Goal: Find specific page/section: Find specific page/section

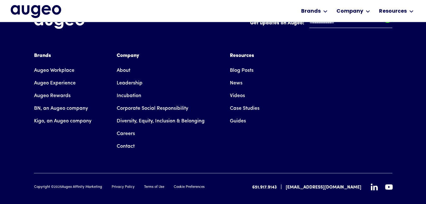
scroll to position [1473, 0]
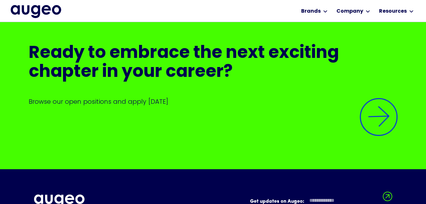
click at [389, 114] on img at bounding box center [379, 117] width 54 height 54
click at [367, 97] on img at bounding box center [379, 117] width 54 height 54
